Goal: Information Seeking & Learning: Learn about a topic

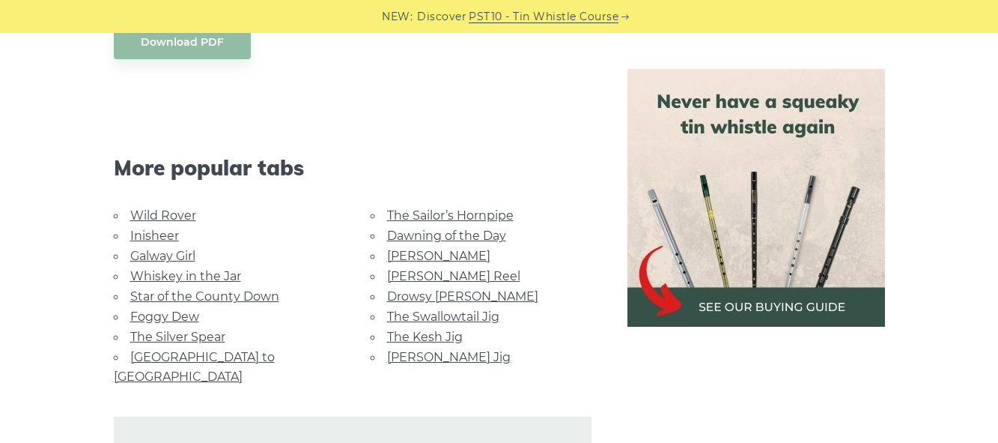
scroll to position [937, 0]
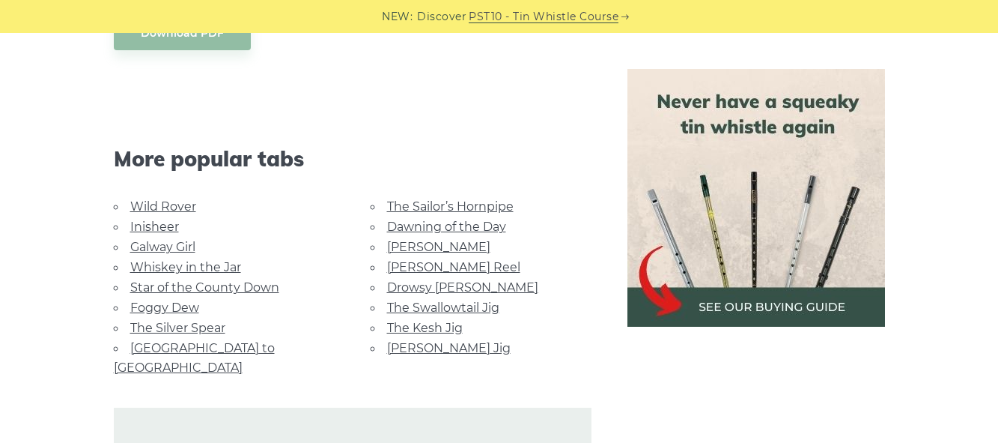
click at [266, 280] on link "Star of the County Down" at bounding box center [204, 287] width 149 height 14
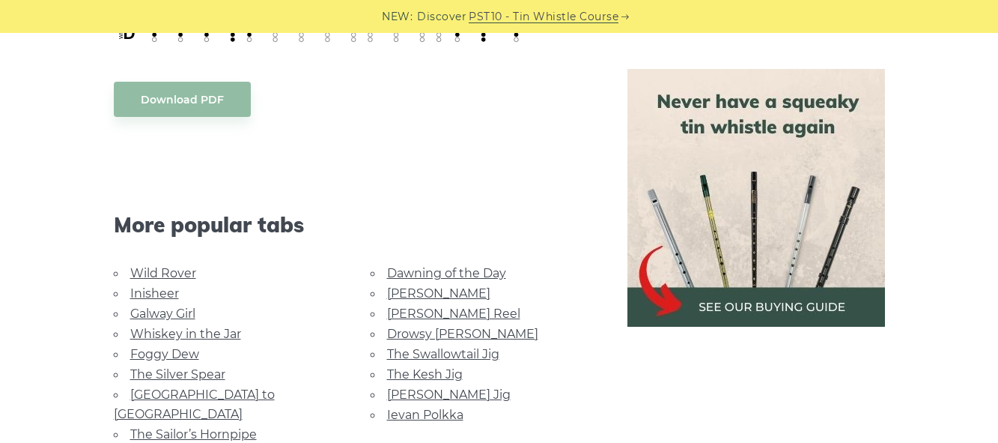
scroll to position [840, 0]
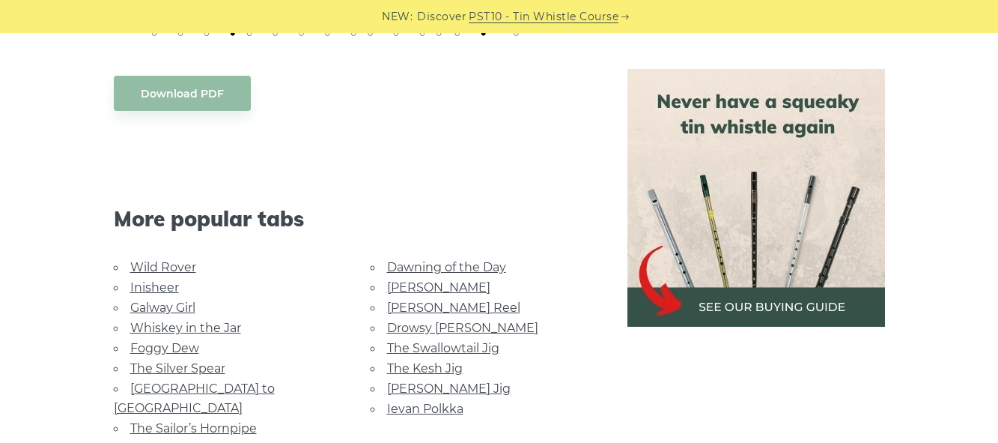
click at [157, 260] on link "Wild Rover" at bounding box center [163, 267] width 66 height 14
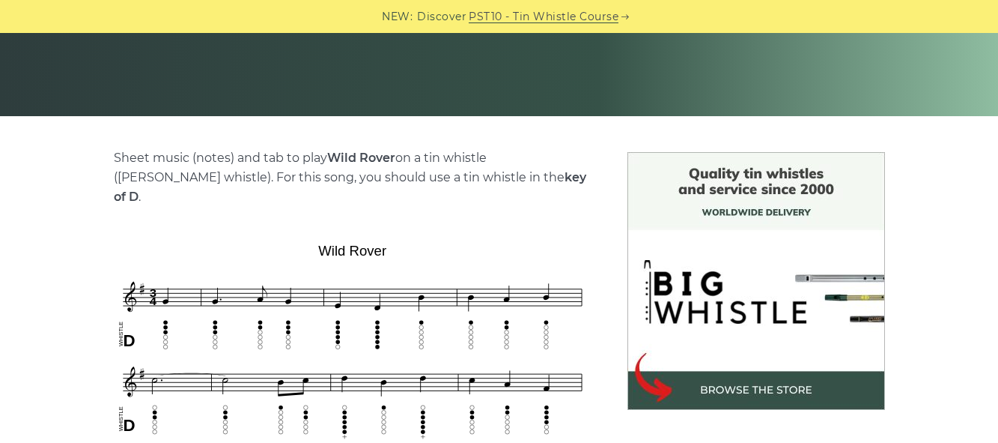
scroll to position [276, 0]
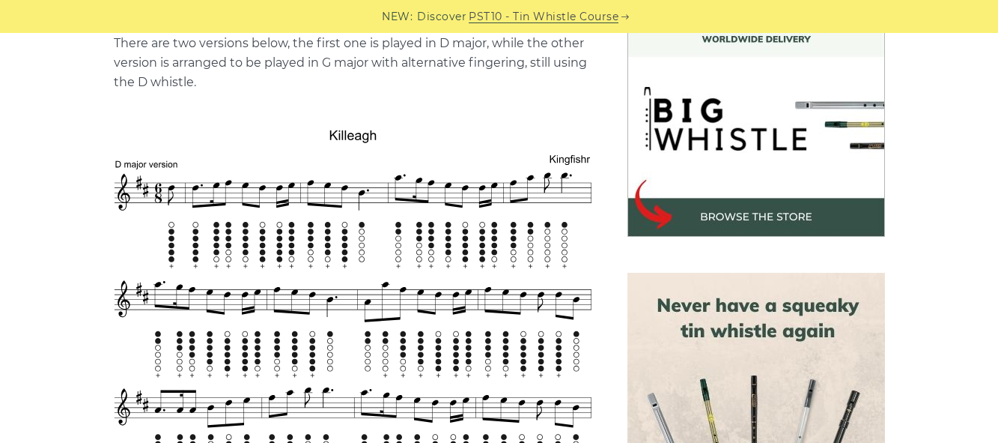
scroll to position [536, 0]
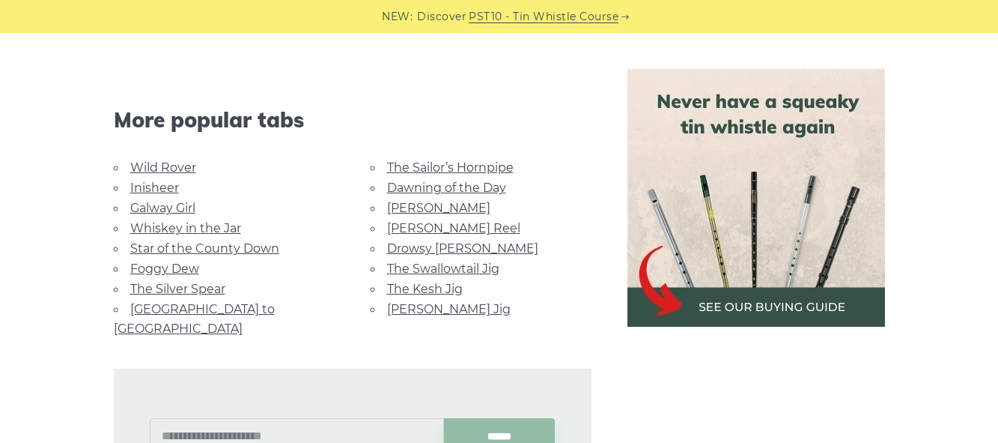
scroll to position [971, 0]
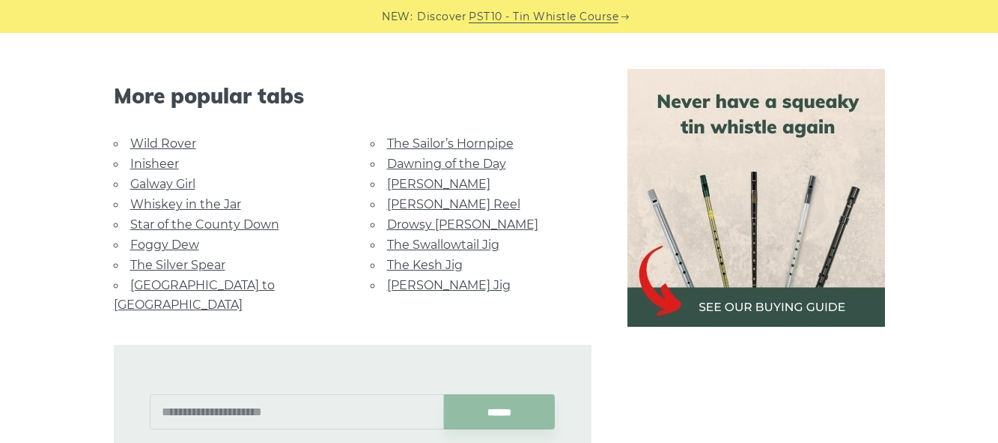
click at [182, 177] on link "Galway Girl" at bounding box center [162, 184] width 65 height 14
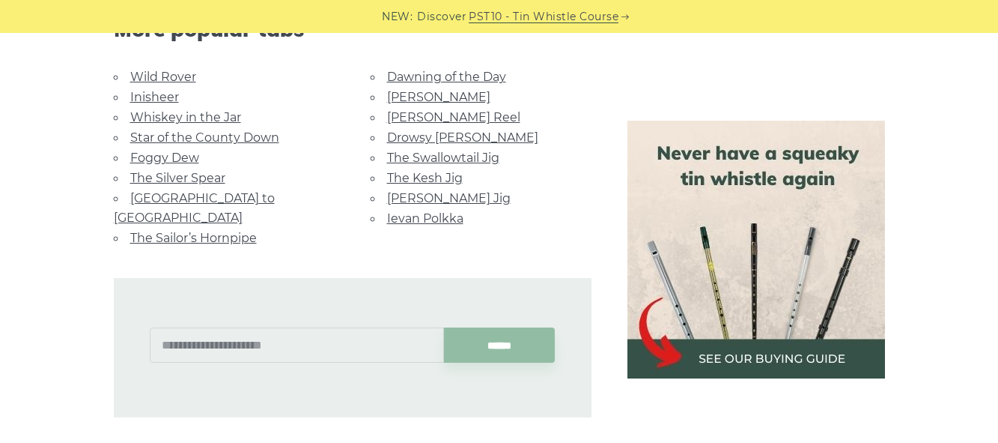
scroll to position [1123, 0]
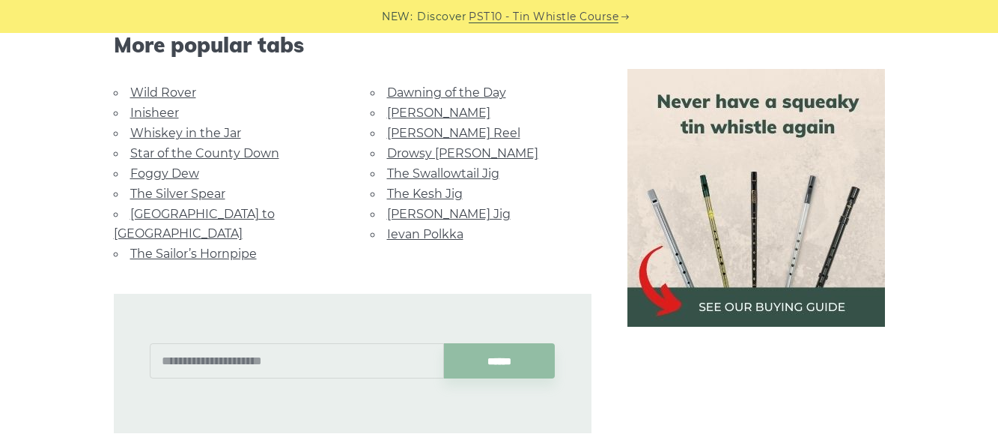
click at [176, 166] on link "Foggy Dew" at bounding box center [164, 173] width 69 height 14
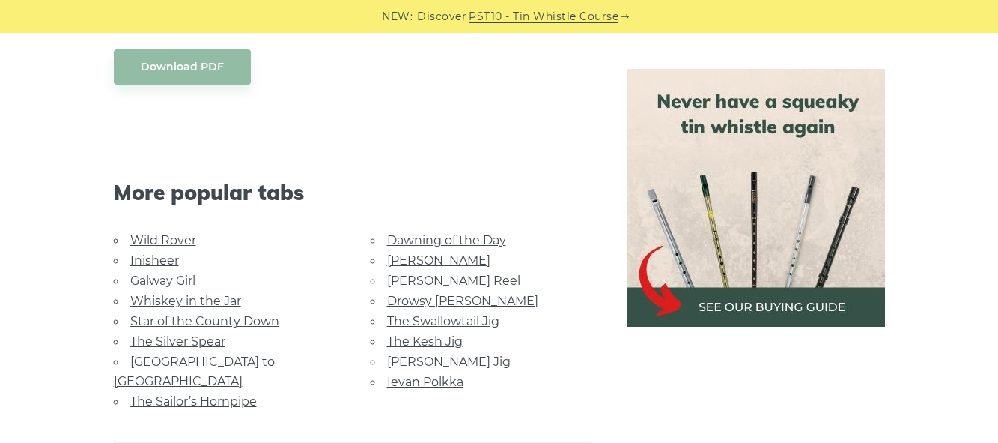
scroll to position [914, 0]
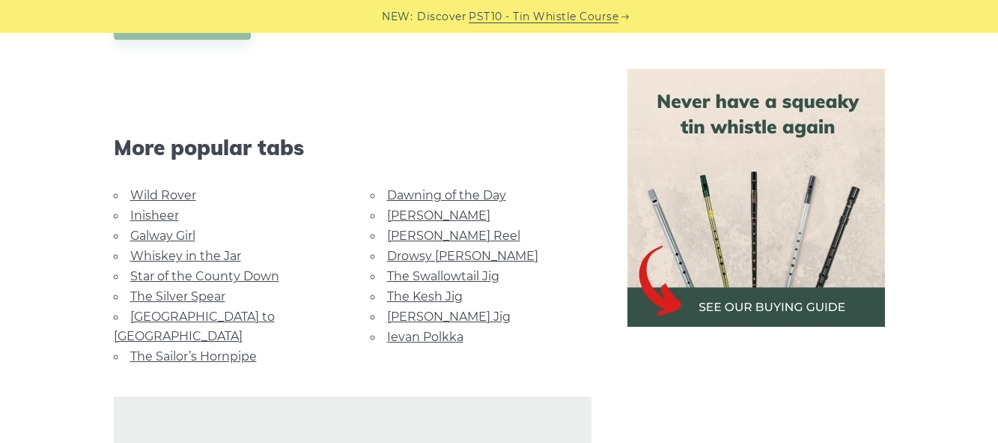
click at [198, 309] on link "Rocky Road to Dublin" at bounding box center [194, 326] width 161 height 34
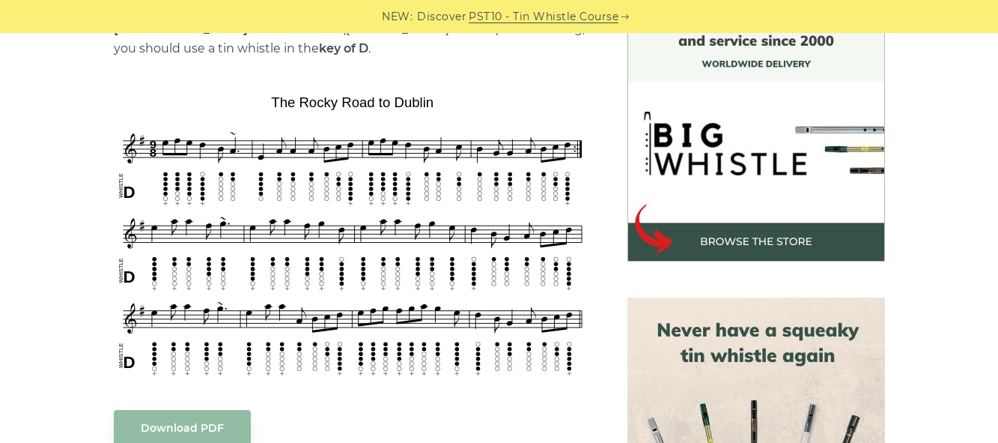
scroll to position [426, 0]
